Goal: Transaction & Acquisition: Subscribe to service/newsletter

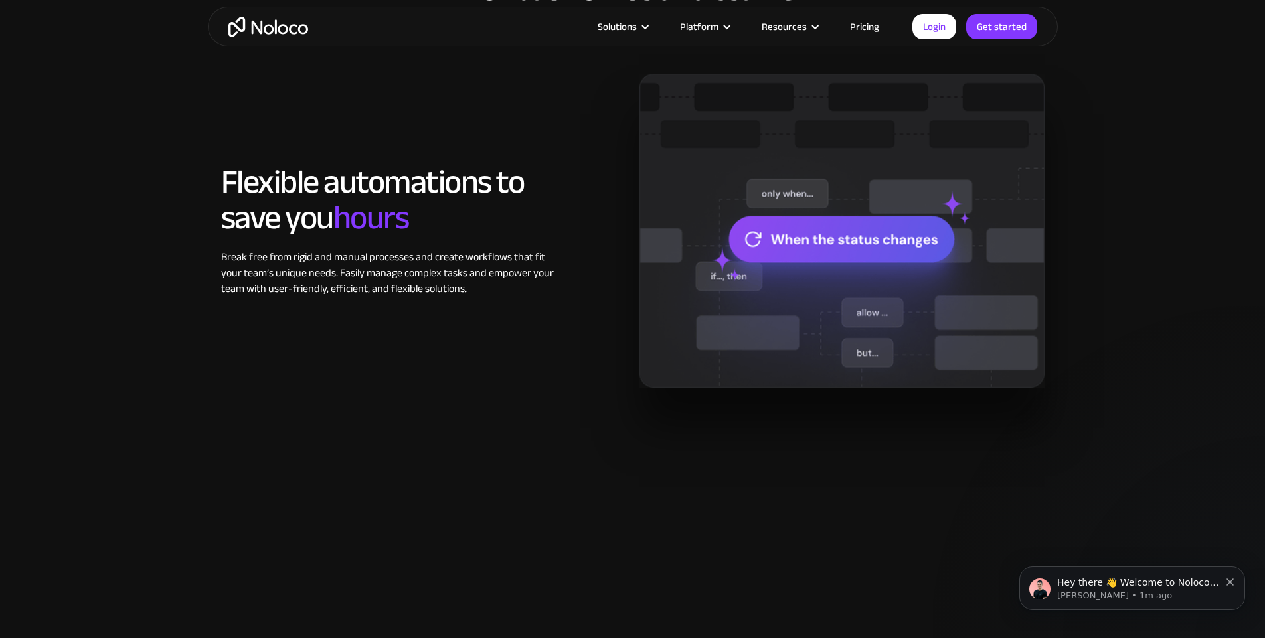
scroll to position [956, 0]
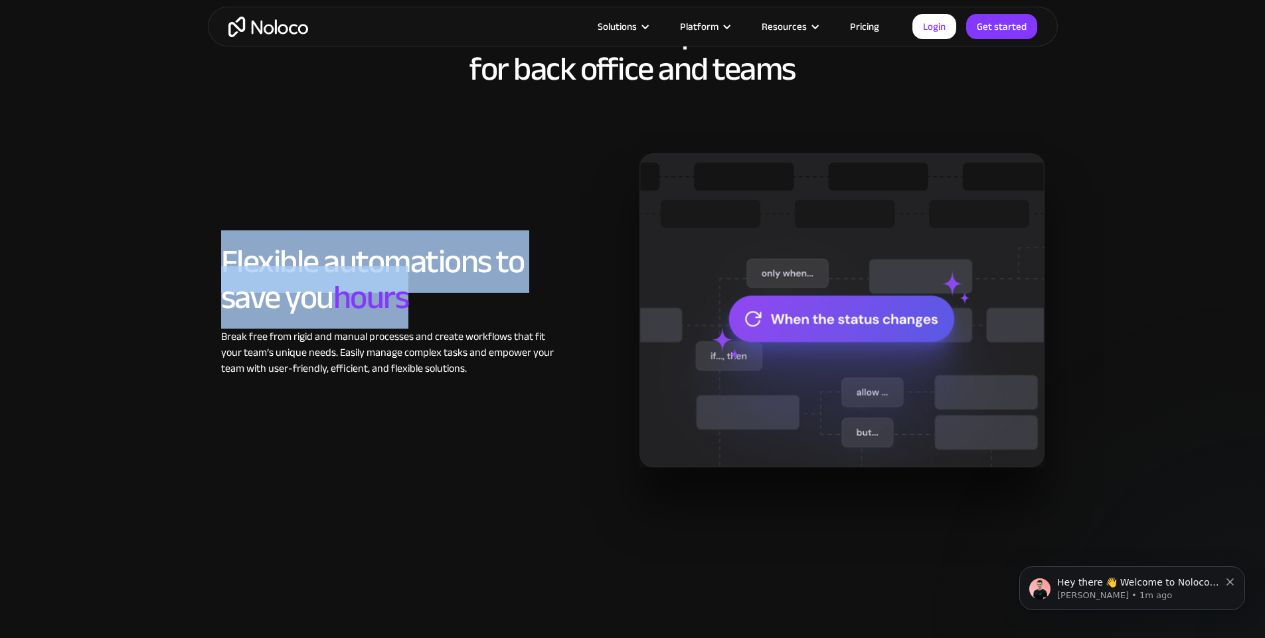
drag, startPoint x: 418, startPoint y: 300, endPoint x: 222, endPoint y: 262, distance: 200.2
click at [222, 262] on h2 "Flexible automations to save you hours" at bounding box center [388, 280] width 335 height 72
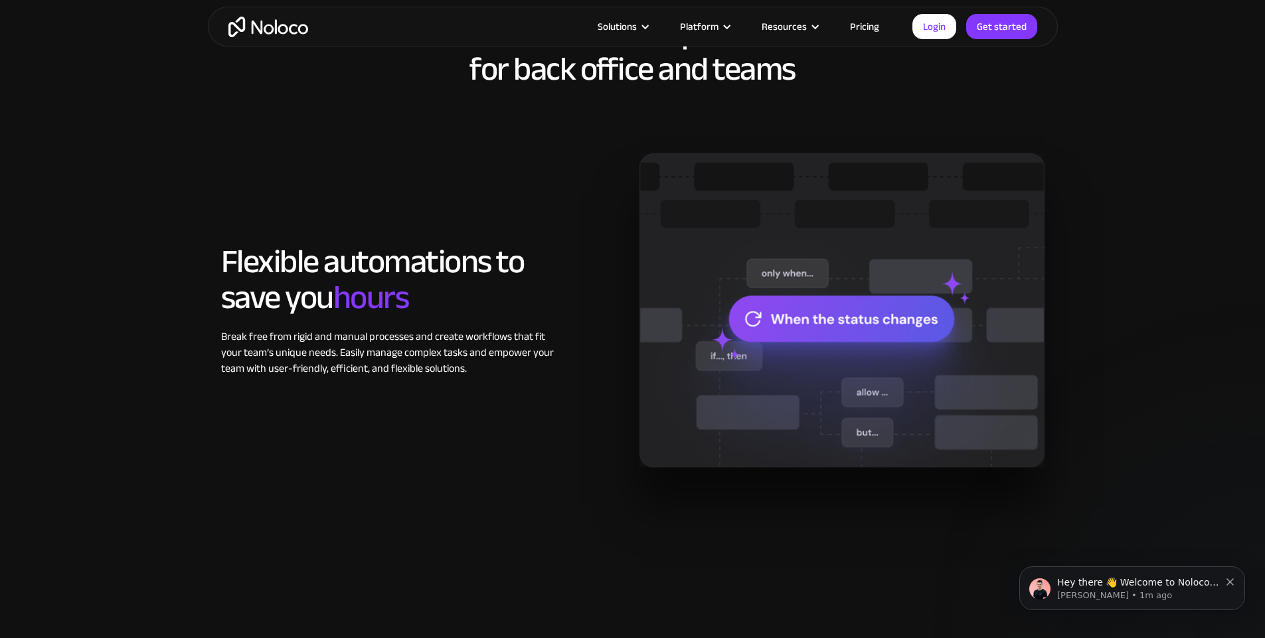
click at [465, 434] on div "Flexible automations to save you hours Break free from rigid and manual process…" at bounding box center [633, 309] width 837 height 313
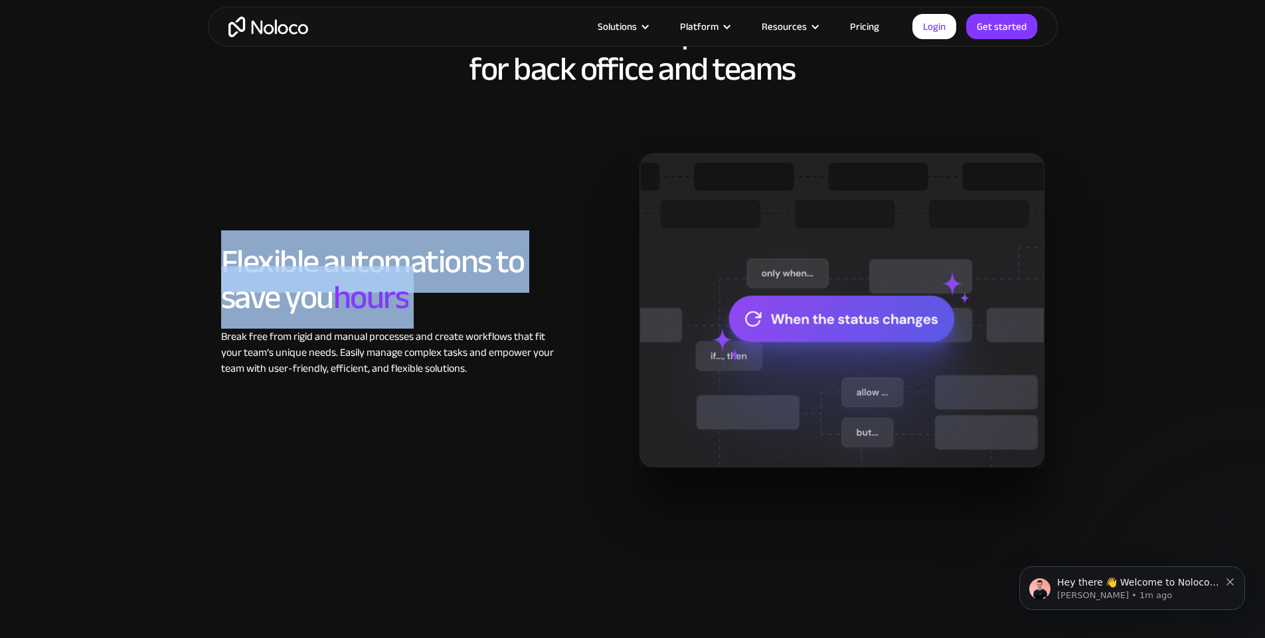
drag, startPoint x: 415, startPoint y: 322, endPoint x: 293, endPoint y: 343, distance: 124.0
click at [131, 240] on section "Noloco: Modern operations for back office and teams Flexible automations to sav…" at bounding box center [632, 267] width 1265 height 611
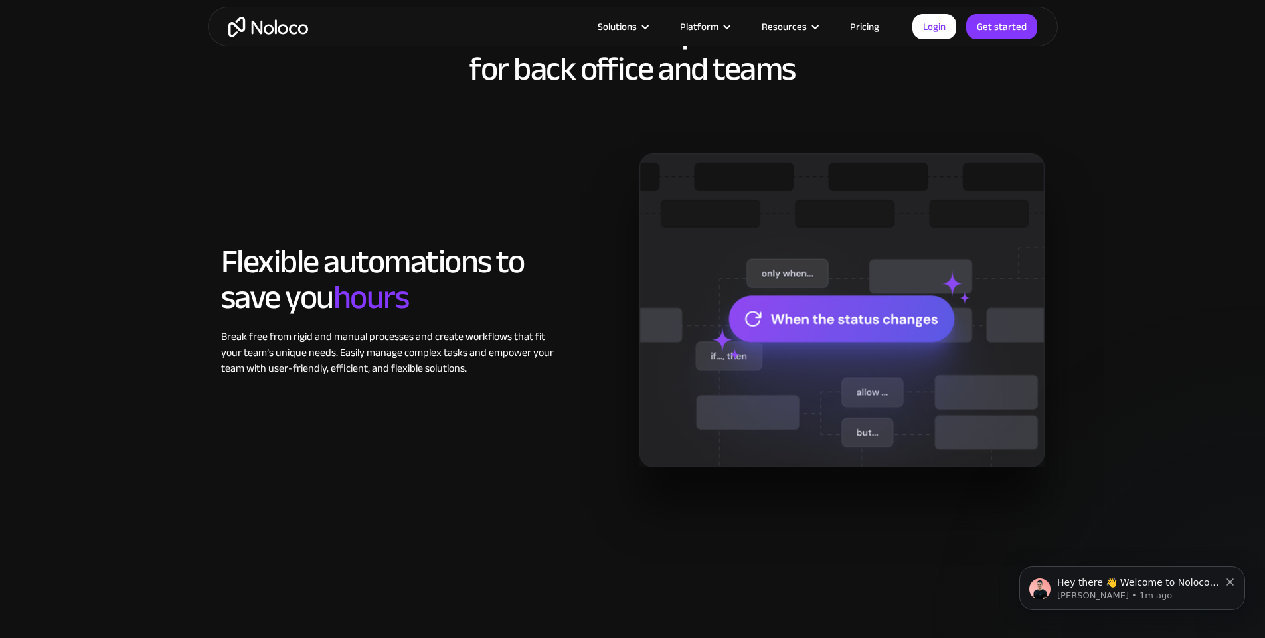
click at [422, 432] on div "Flexible automations to save you hours Break free from rigid and manual process…" at bounding box center [633, 309] width 837 height 313
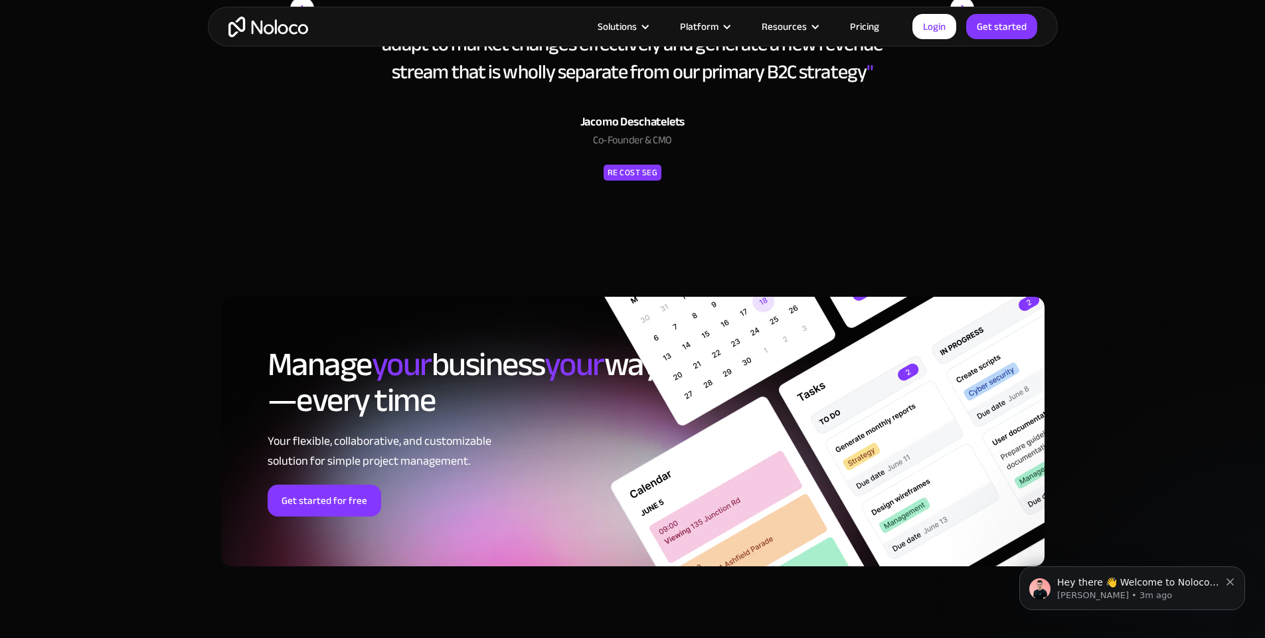
scroll to position [5021, 0]
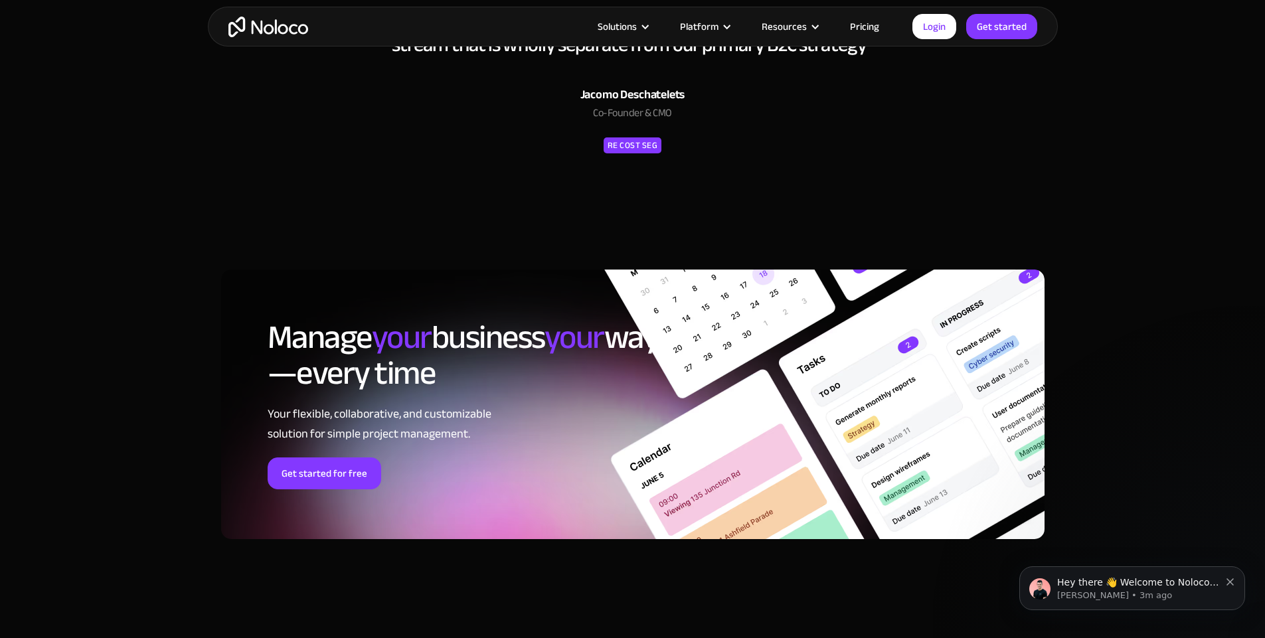
click at [327, 477] on link "Get started for free" at bounding box center [325, 474] width 114 height 32
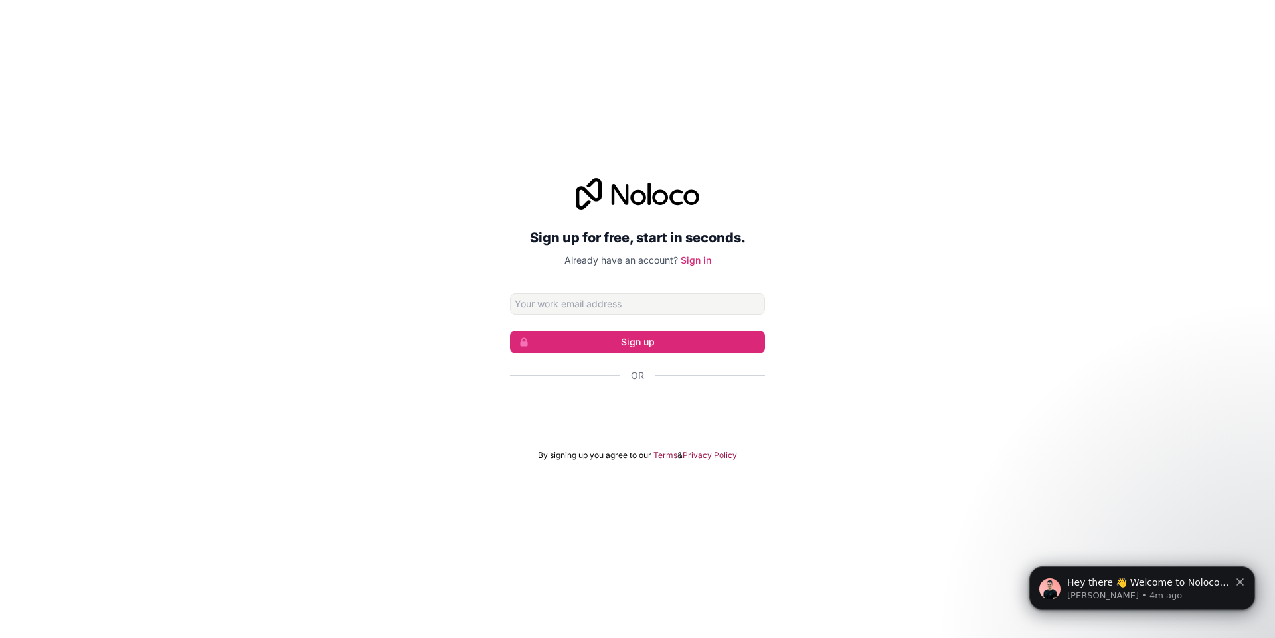
click at [667, 308] on input "Email address" at bounding box center [637, 304] width 255 height 21
type input "timusendo@gmail.com"
